Goal: Find specific page/section: Find specific page/section

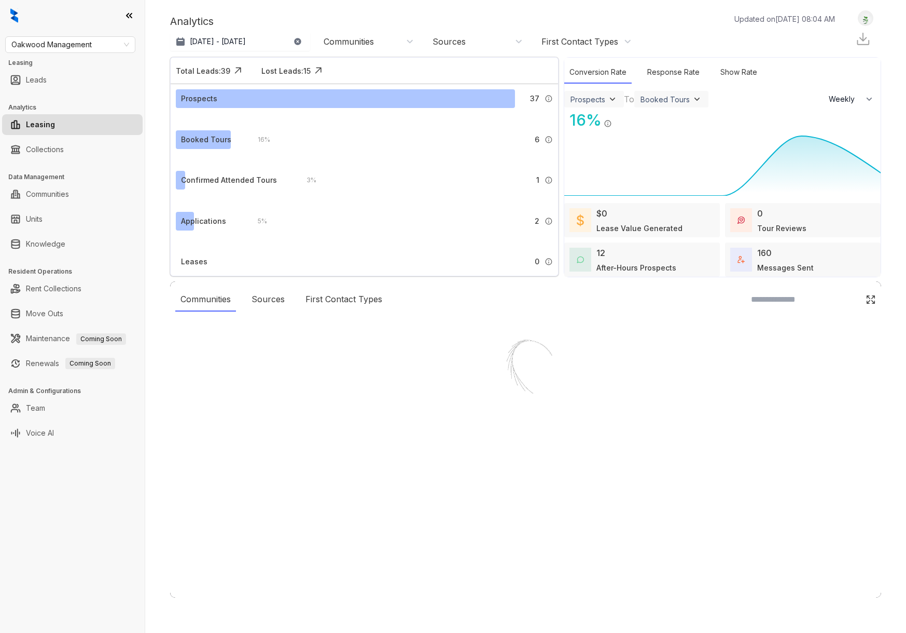
select select "******"
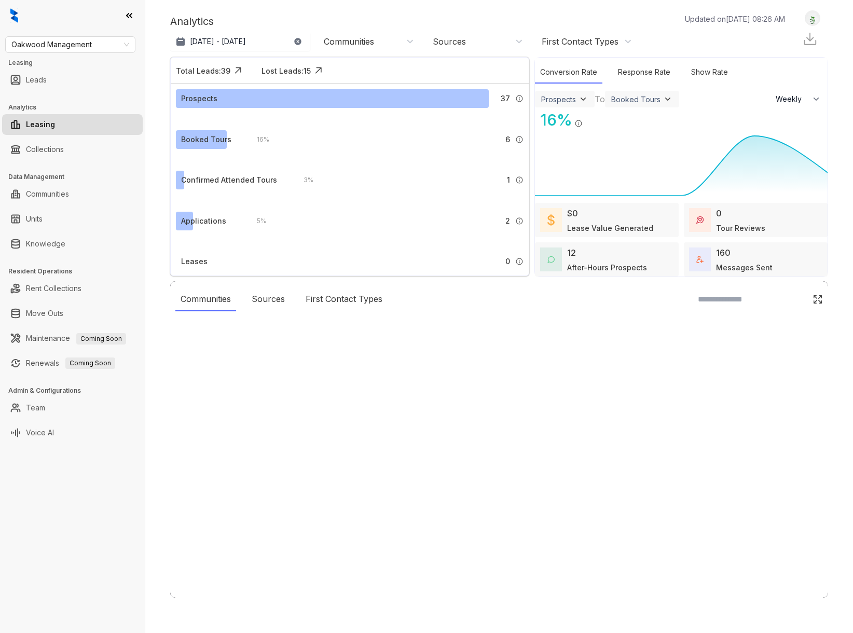
select select "******"
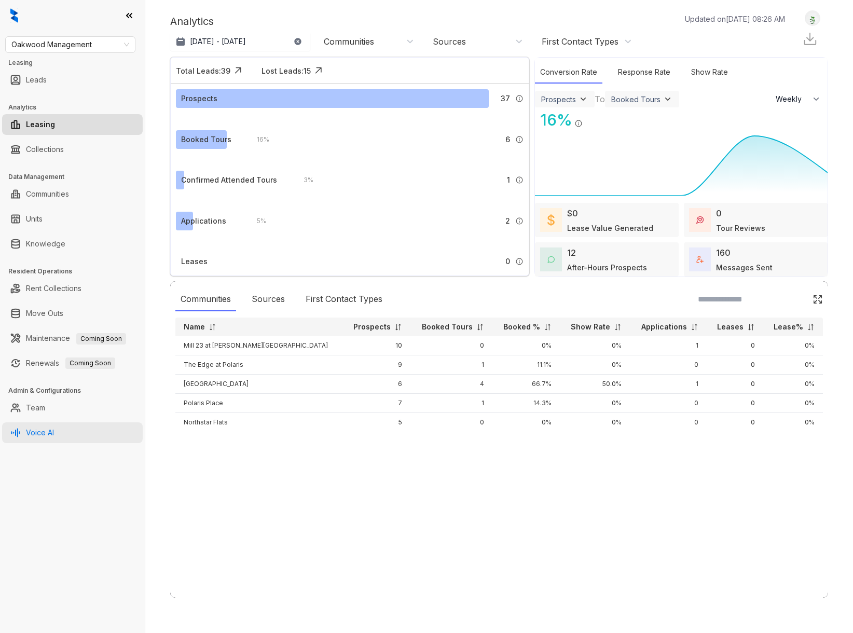
click at [54, 435] on link "Voice AI" at bounding box center [40, 432] width 28 height 21
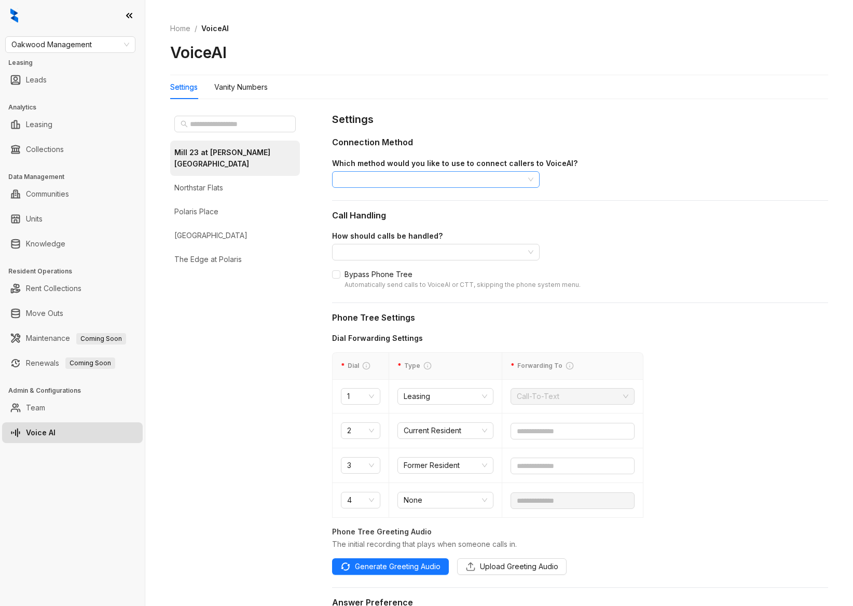
click at [462, 181] on input "search" at bounding box center [431, 180] width 186 height 16
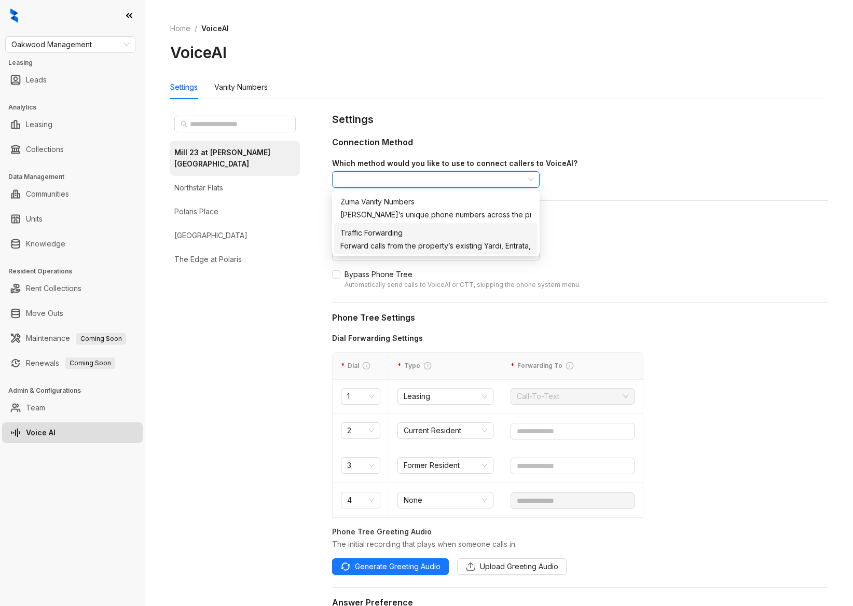
click at [312, 266] on div "Mill 23 at Coughlin Crossing Northstar Flats Polaris Place Sanctuary Village Th…" at bounding box center [242, 459] width 145 height 694
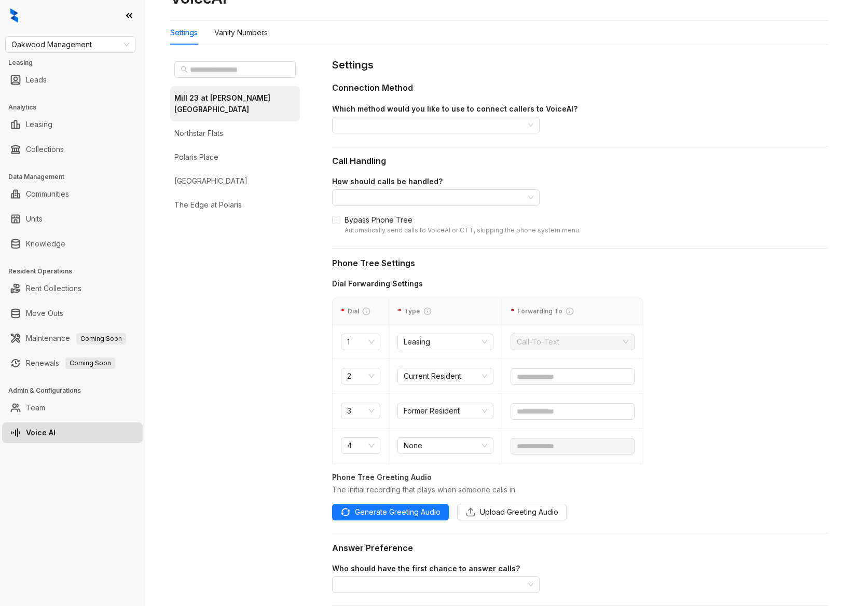
scroll to position [53, 0]
click at [386, 204] on input "search" at bounding box center [431, 199] width 186 height 16
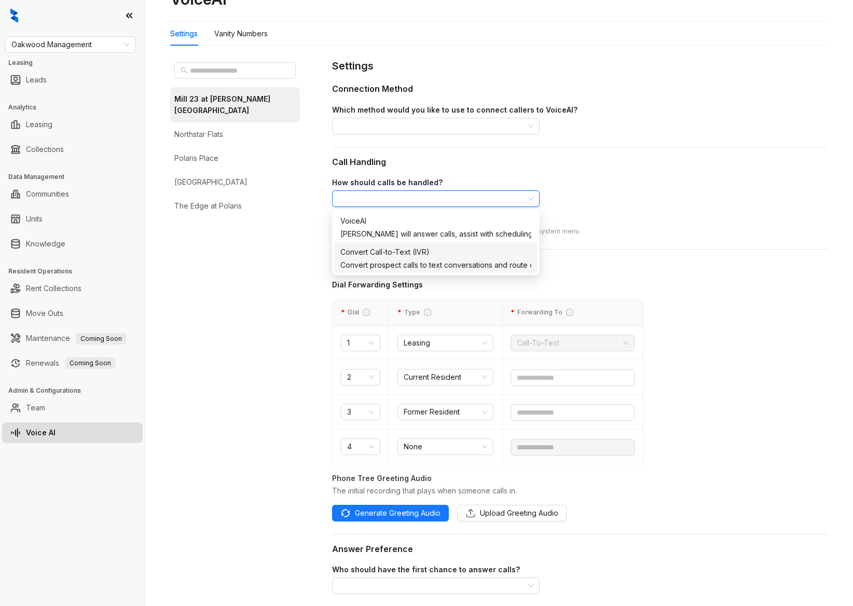
click at [307, 271] on div "Mill 23 at Coughlin Crossing Northstar Flats Polaris Place Sanctuary Village Th…" at bounding box center [242, 405] width 145 height 694
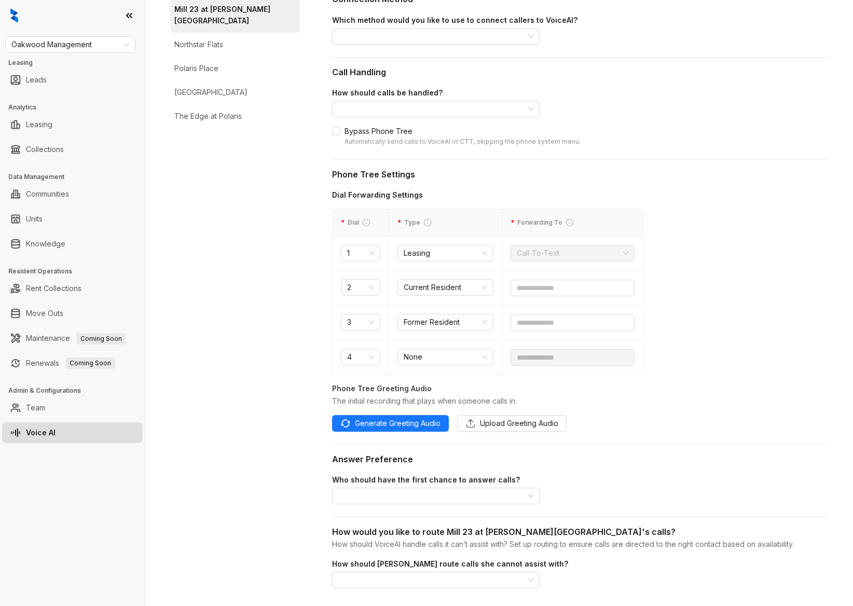
scroll to position [210, 0]
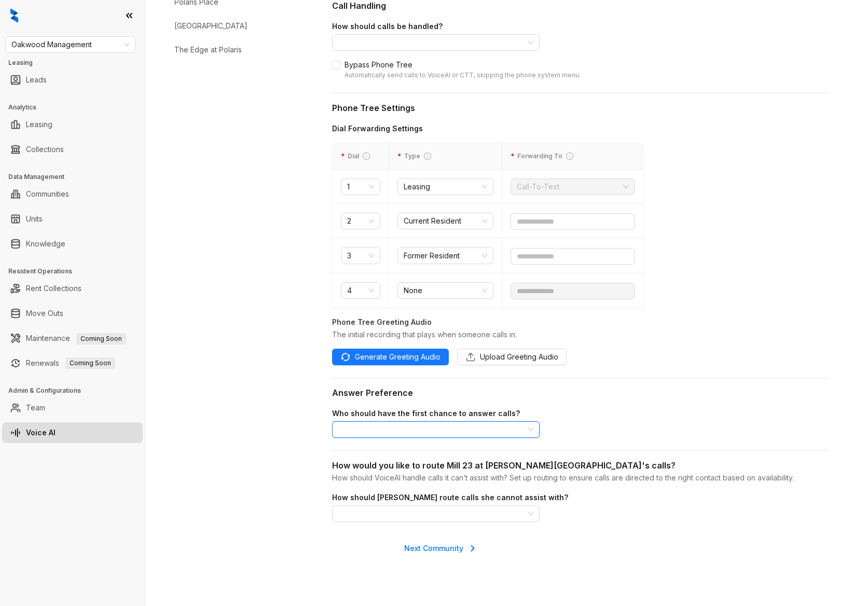
click at [437, 425] on input "search" at bounding box center [431, 430] width 186 height 16
click at [392, 502] on div "Calls go to your leasing office first. If unanswered, VoiceAI will pick up." at bounding box center [435, 495] width 191 height 11
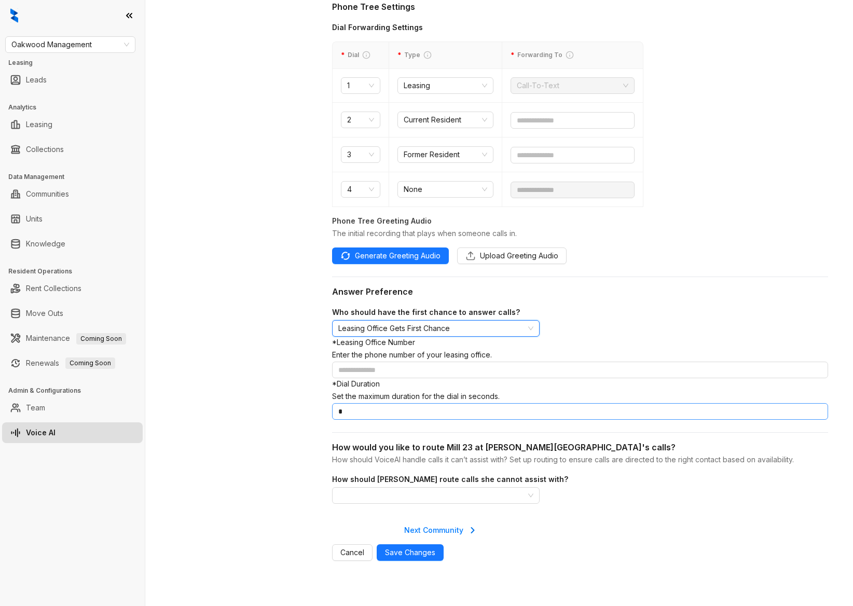
scroll to position [313, 0]
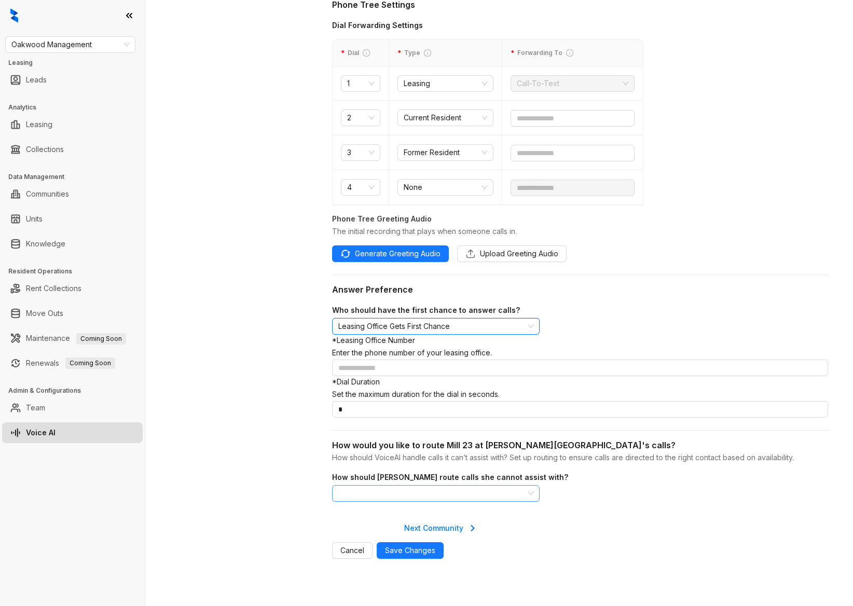
click at [446, 501] on input "search" at bounding box center [431, 494] width 186 height 16
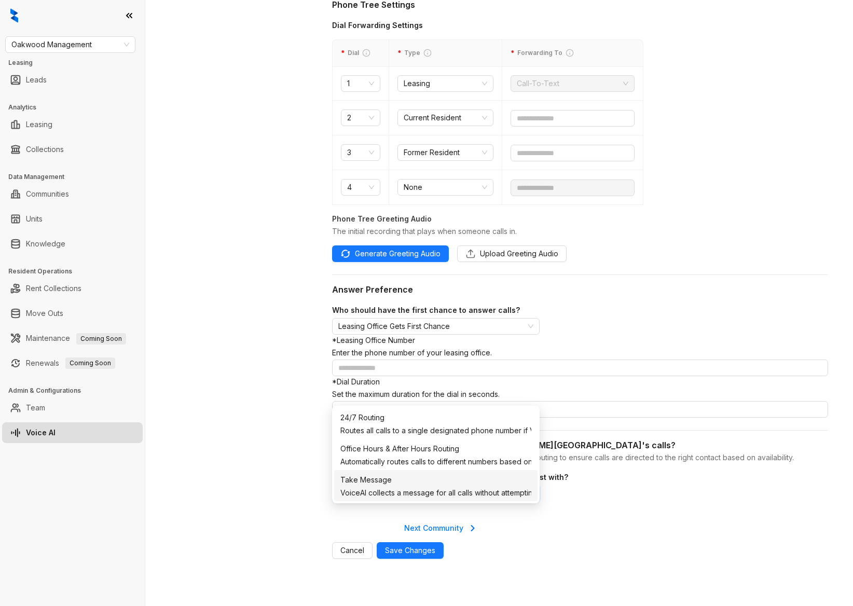
click at [295, 459] on div "Mill 23 at Coughlin Crossing Northstar Flats Polaris Place Sanctuary Village Th…" at bounding box center [242, 200] width 145 height 802
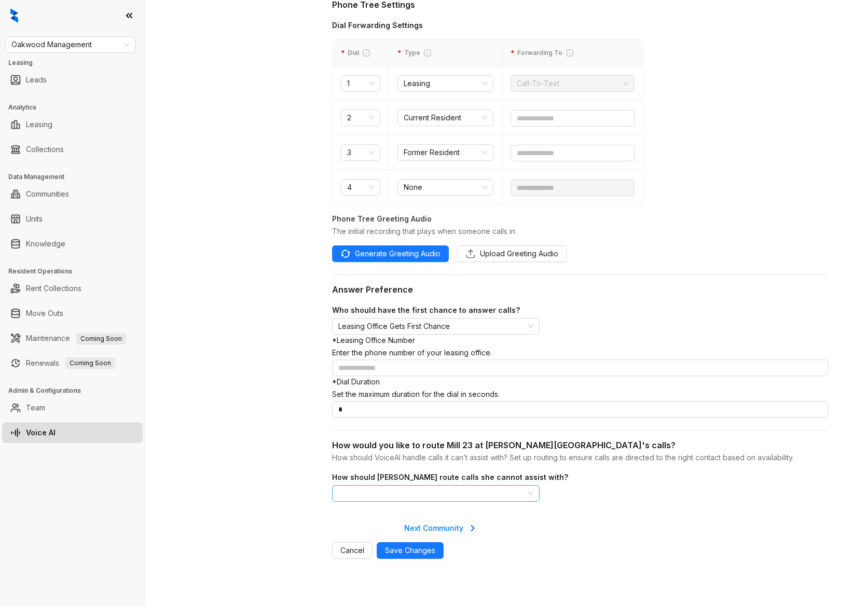
click at [407, 501] on input "search" at bounding box center [431, 494] width 186 height 16
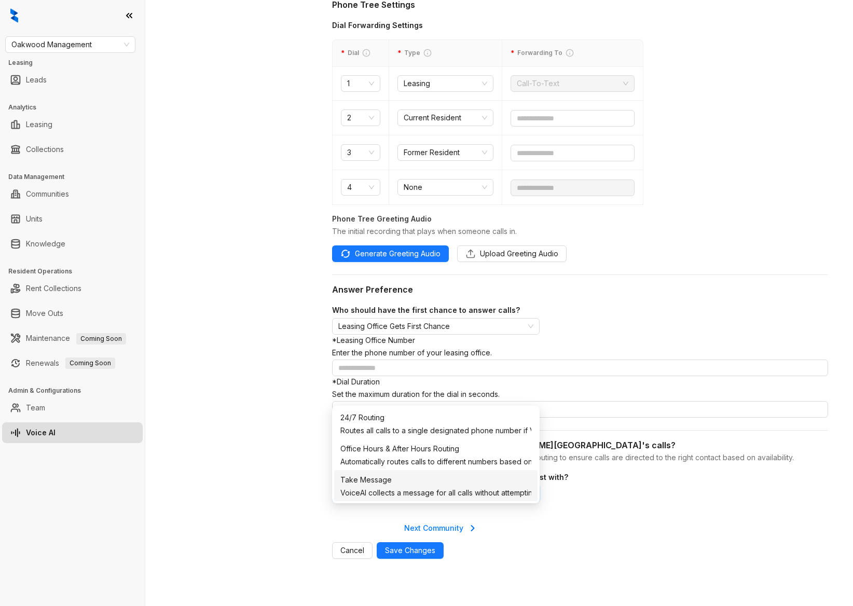
click at [292, 471] on div "Mill 23 at Coughlin Crossing Northstar Flats Polaris Place Sanctuary Village Th…" at bounding box center [242, 200] width 145 height 802
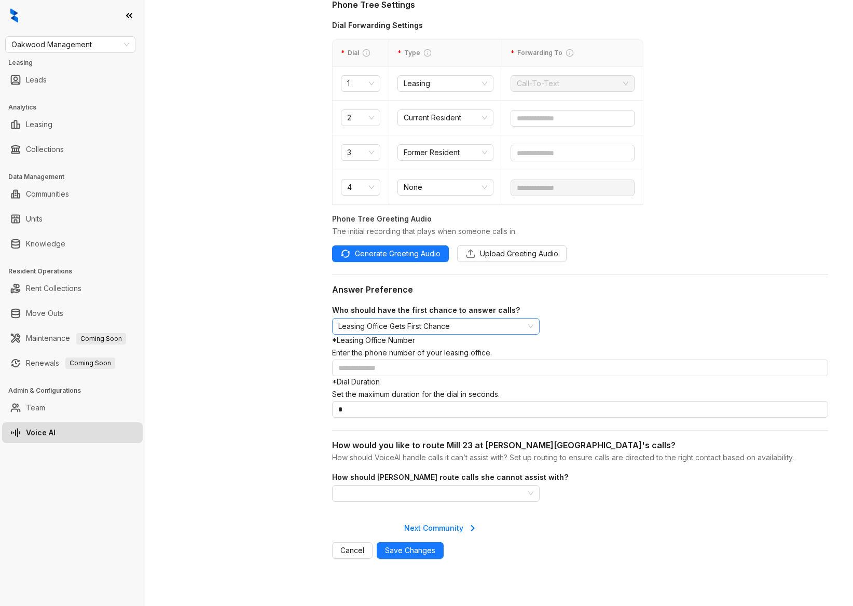
click at [423, 326] on span "Leasing Office Gets First Chance" at bounding box center [435, 327] width 195 height 16
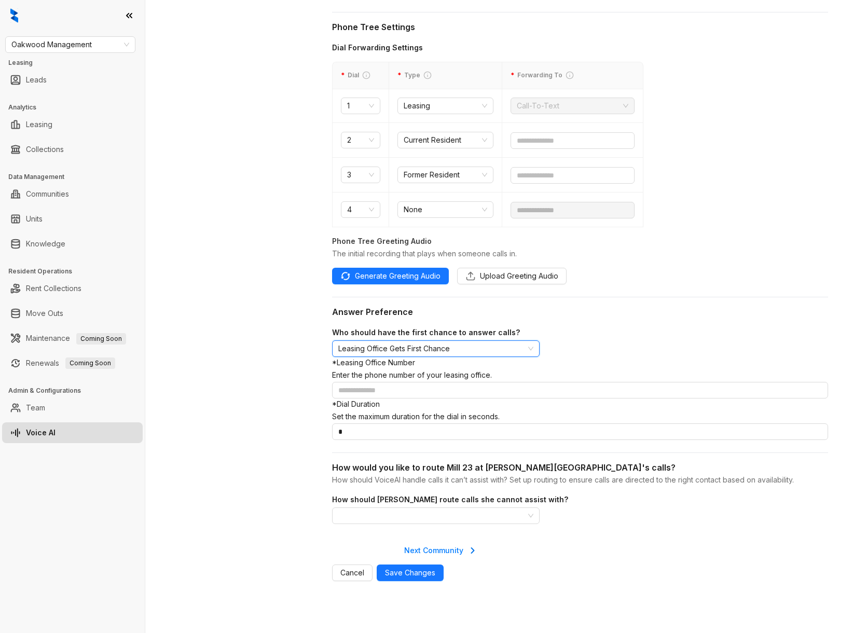
scroll to position [286, 0]
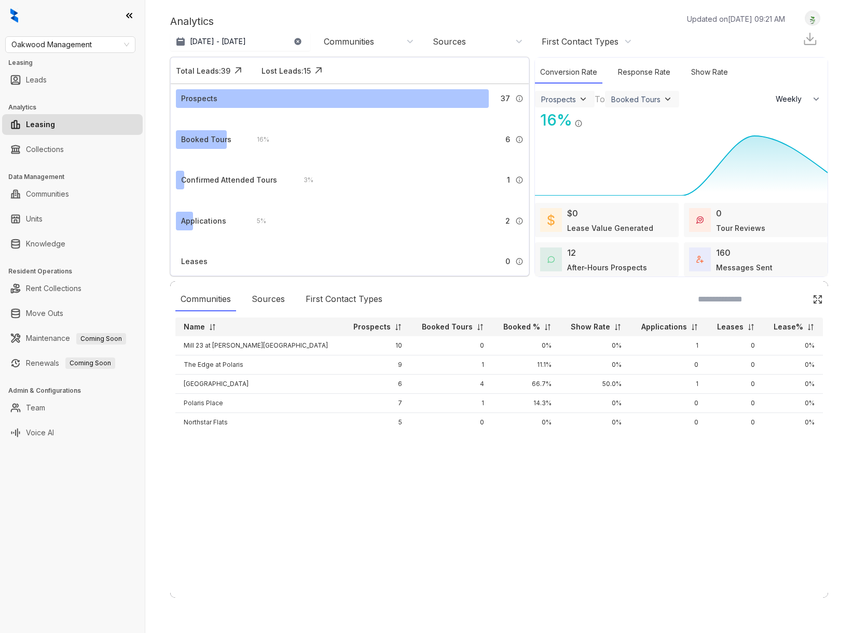
select select "******"
